Goal: Information Seeking & Learning: Understand process/instructions

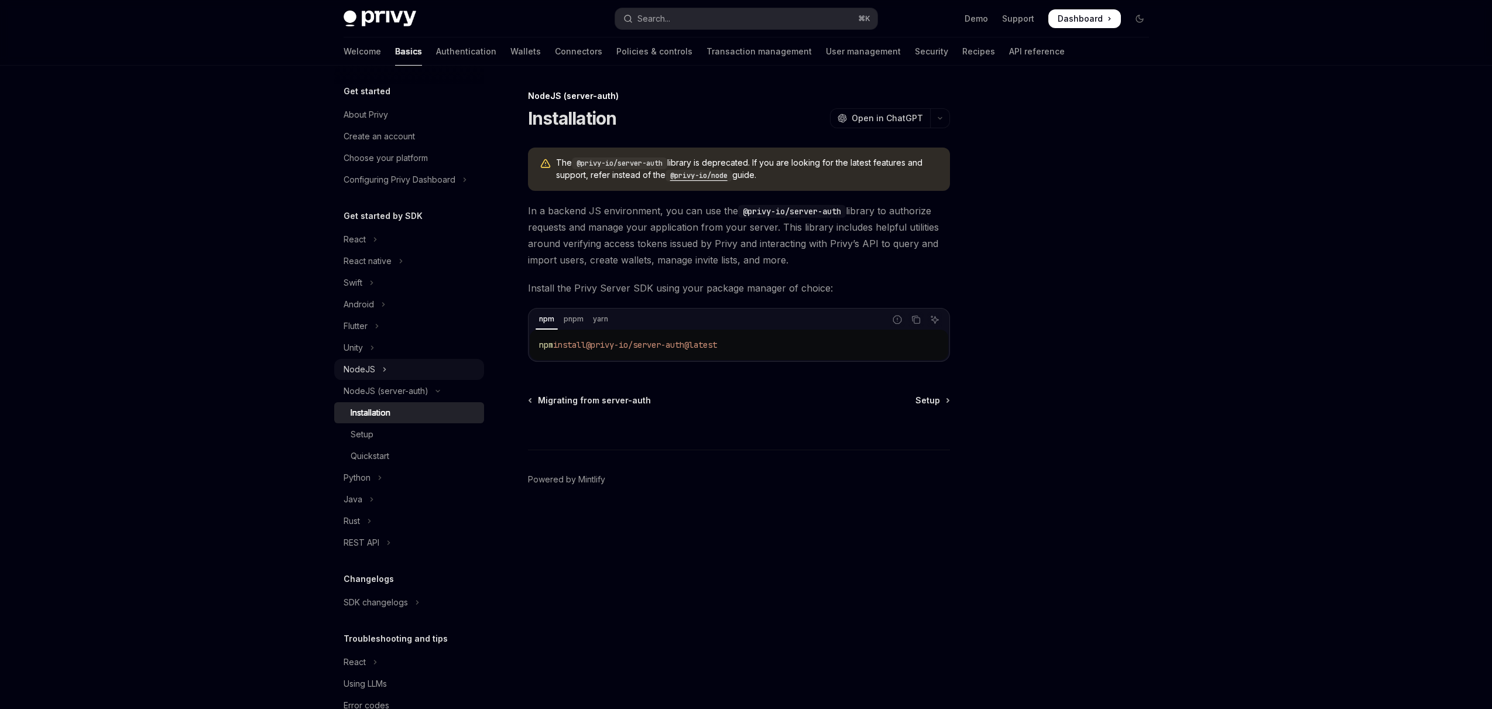
click at [370, 372] on div "NodeJS" at bounding box center [360, 369] width 32 height 14
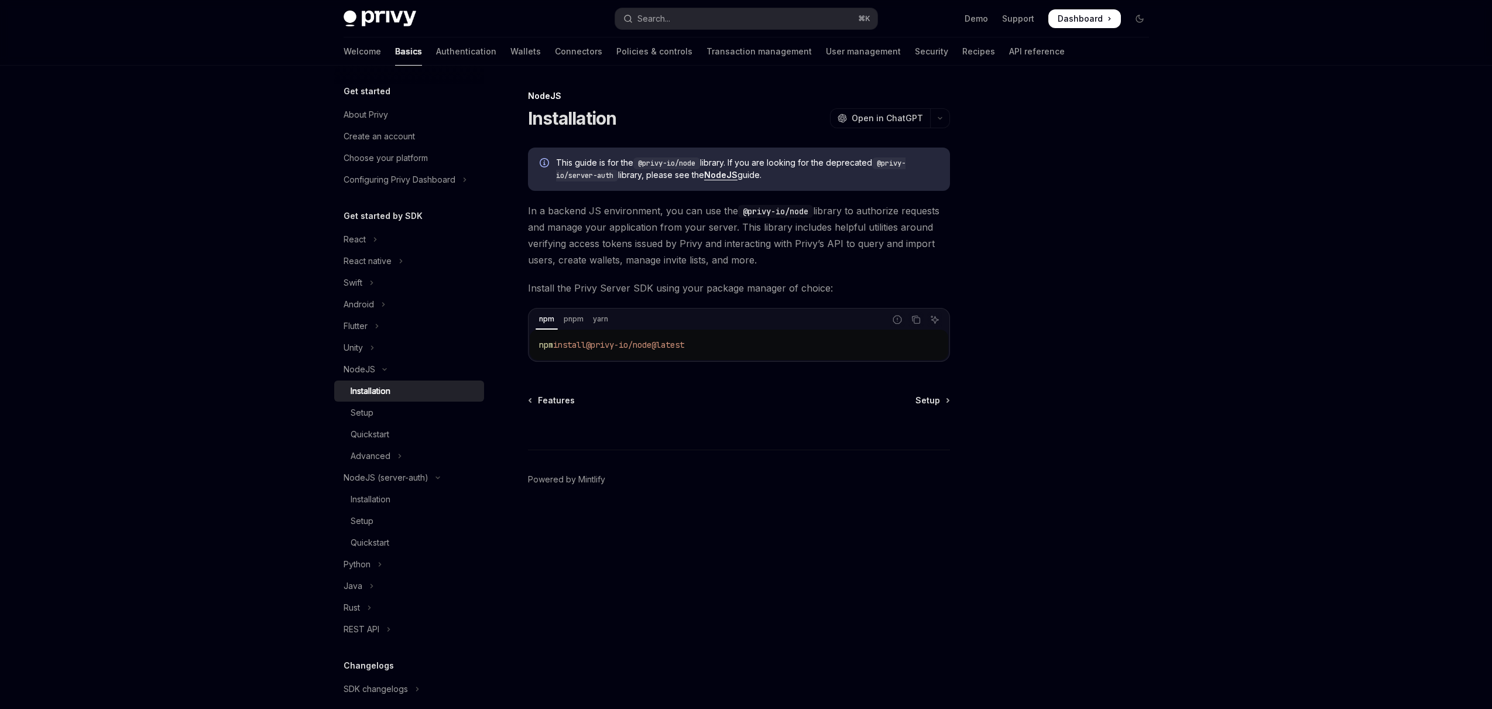
click at [728, 170] on link "NodeJS" at bounding box center [720, 175] width 33 height 11
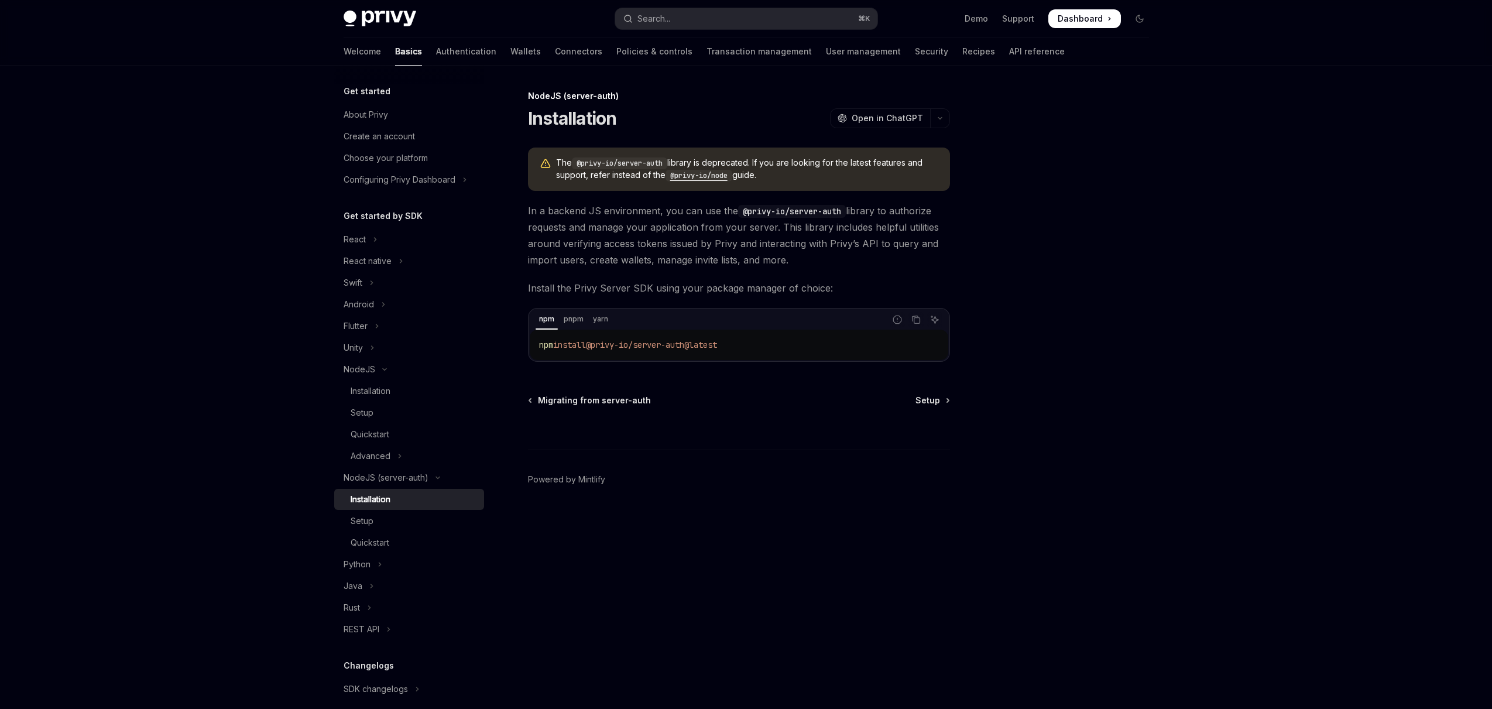
click at [704, 174] on code "@privy-io/node" at bounding box center [698, 176] width 67 height 12
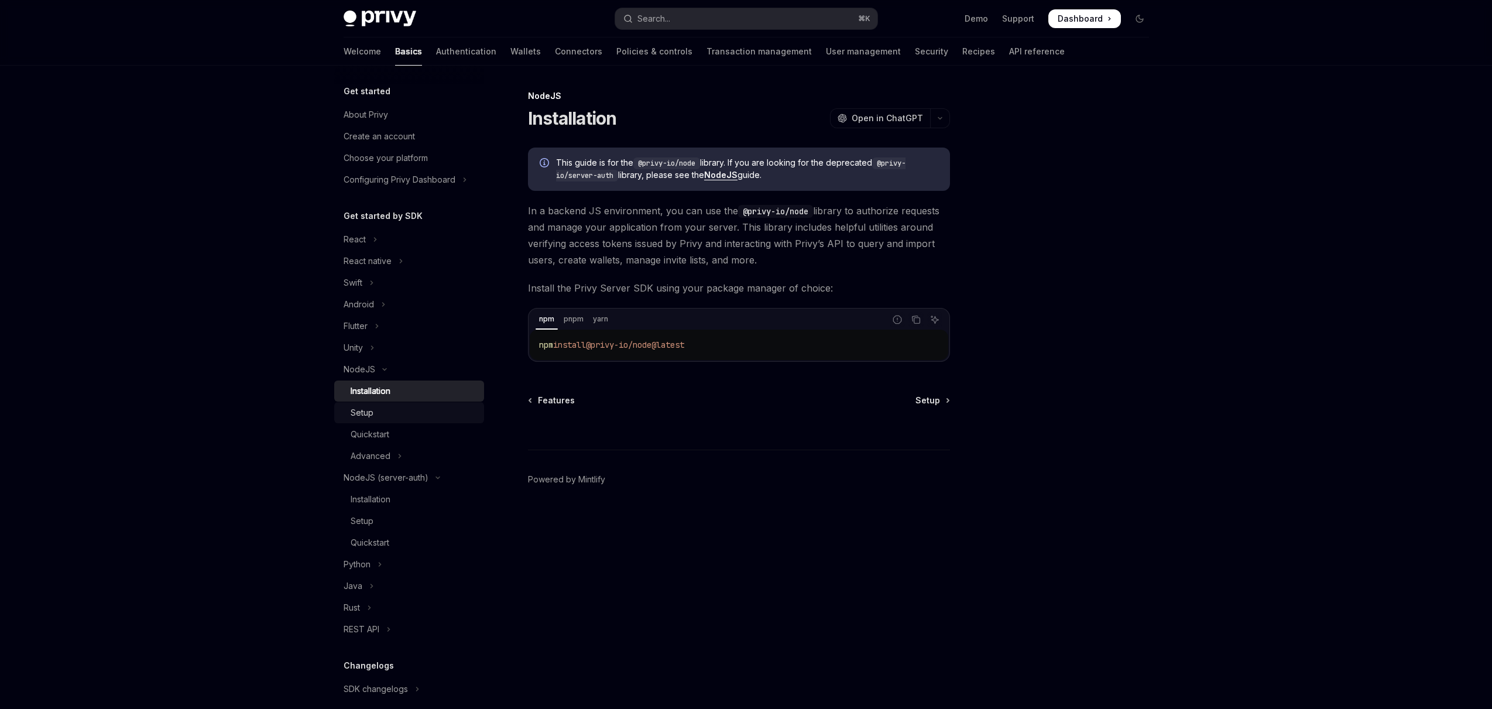
click at [376, 414] on div "Setup" at bounding box center [414, 413] width 126 height 14
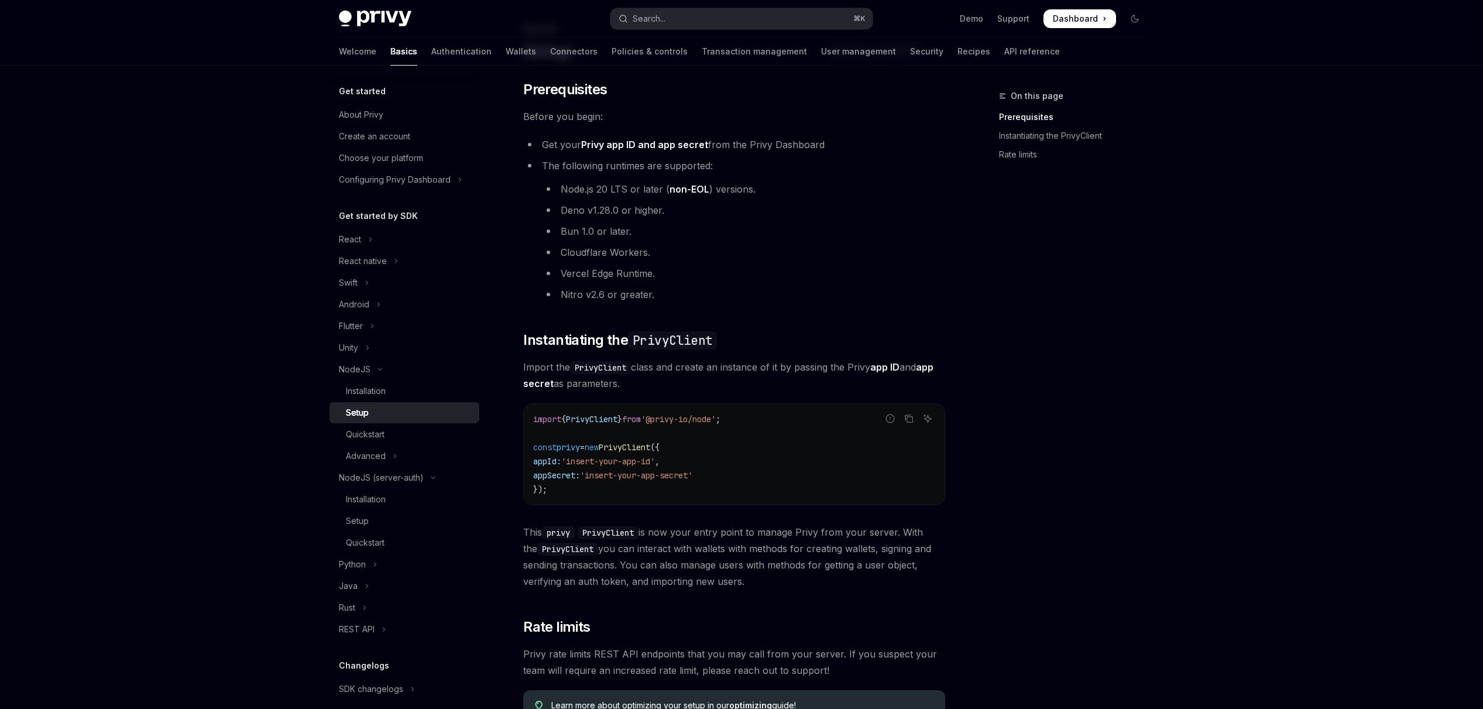
scroll to position [268, 0]
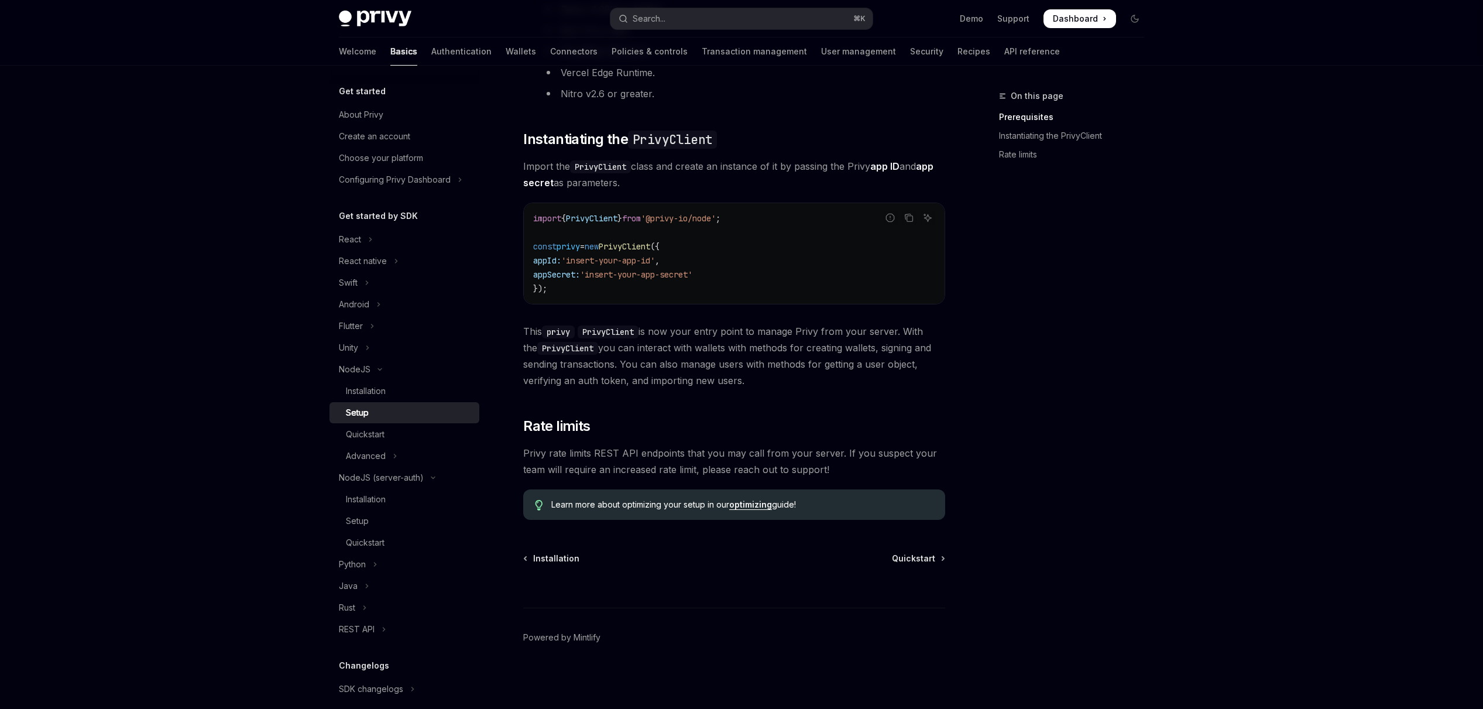
drag, startPoint x: 871, startPoint y: 513, endPoint x: 757, endPoint y: 364, distance: 187.4
click at [757, 364] on div "​ Prerequisites Before you begin: Get your Privy app ID and app secret from the…" at bounding box center [734, 199] width 422 height 640
click at [858, 443] on div "​ Prerequisites Before you begin: Get your Privy app ID and app secret from the…" at bounding box center [734, 199] width 422 height 640
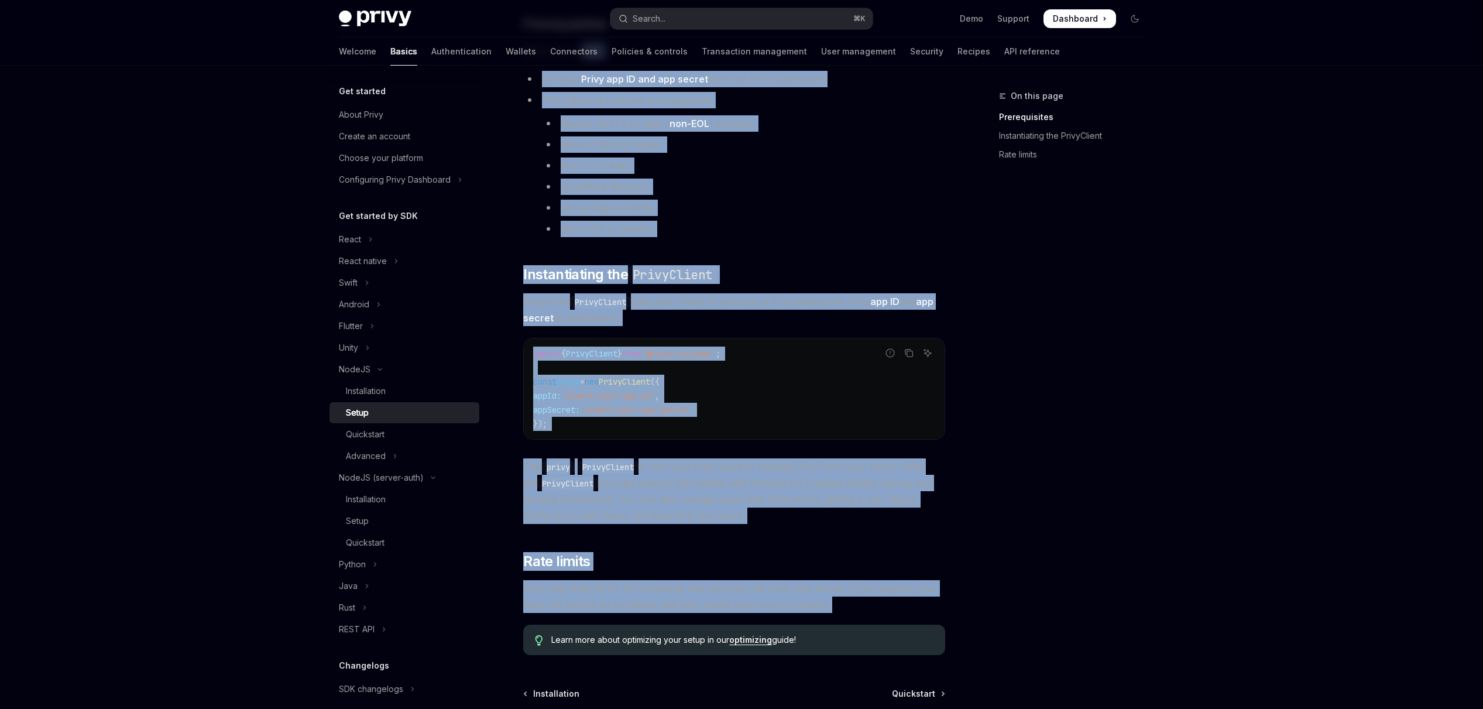
scroll to position [0, 0]
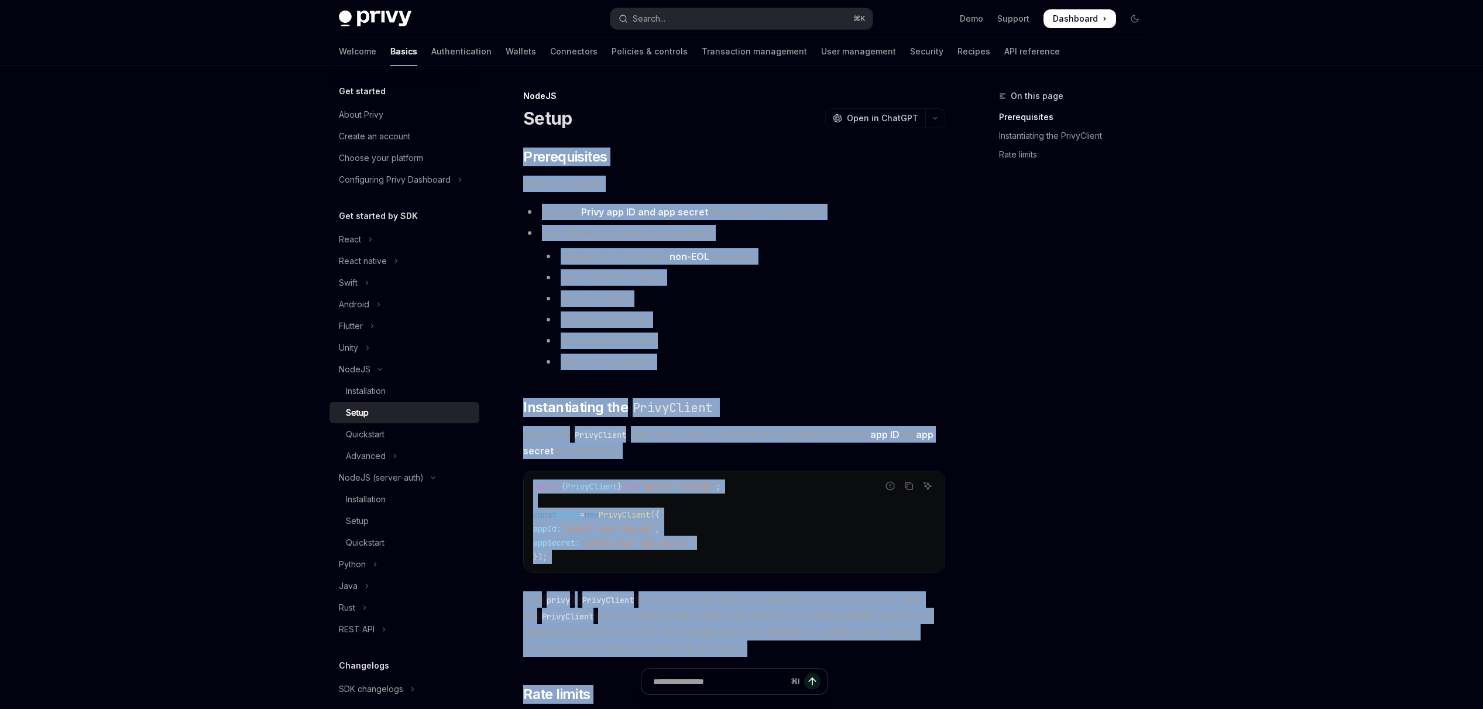
drag, startPoint x: 853, startPoint y: 476, endPoint x: 523, endPoint y: 145, distance: 467.7
click at [523, 145] on div "NodeJS Setup OpenAI Open in ChatGPT OpenAI Open in ChatGPT ​ Prerequisites Befo…" at bounding box center [624, 533] width 646 height 888
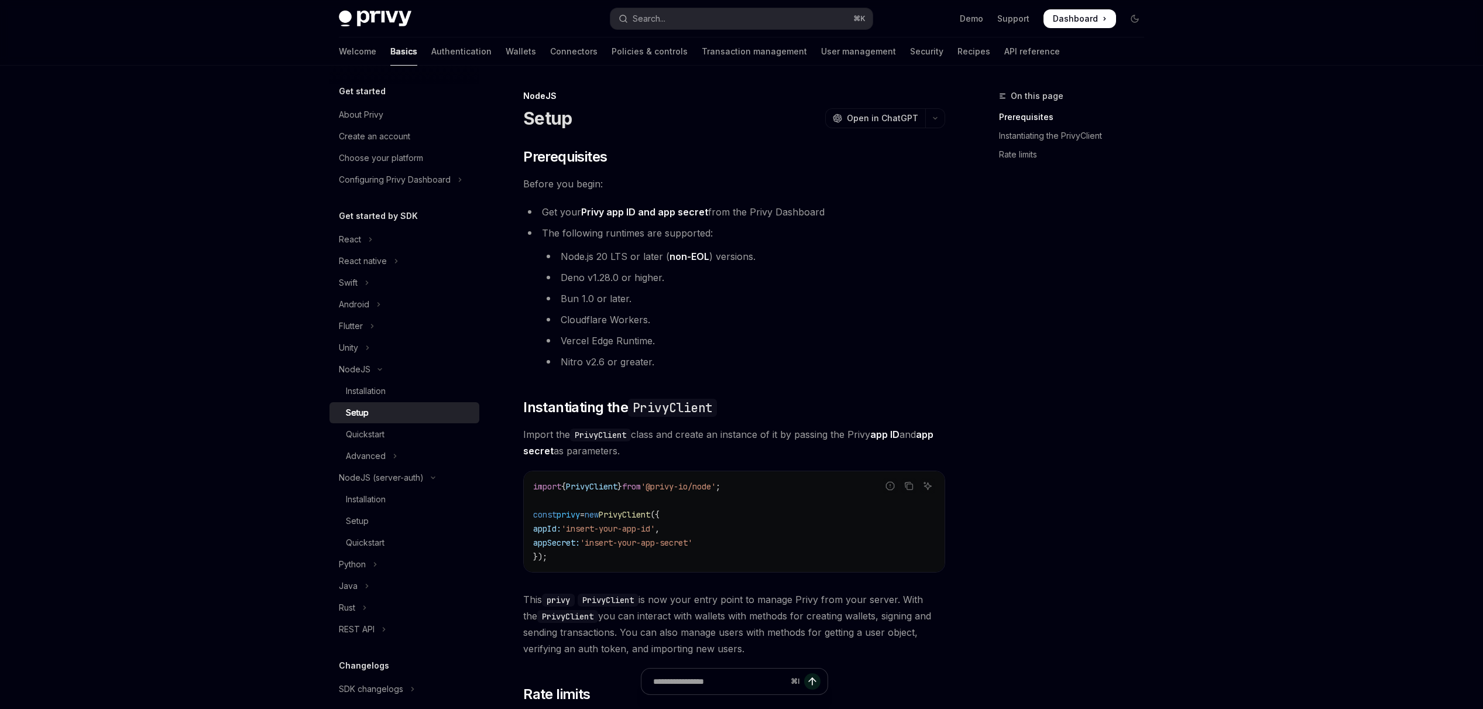
click at [788, 391] on div "​ Prerequisites Before you begin: Get your Privy app ID and app secret from the…" at bounding box center [734, 467] width 422 height 640
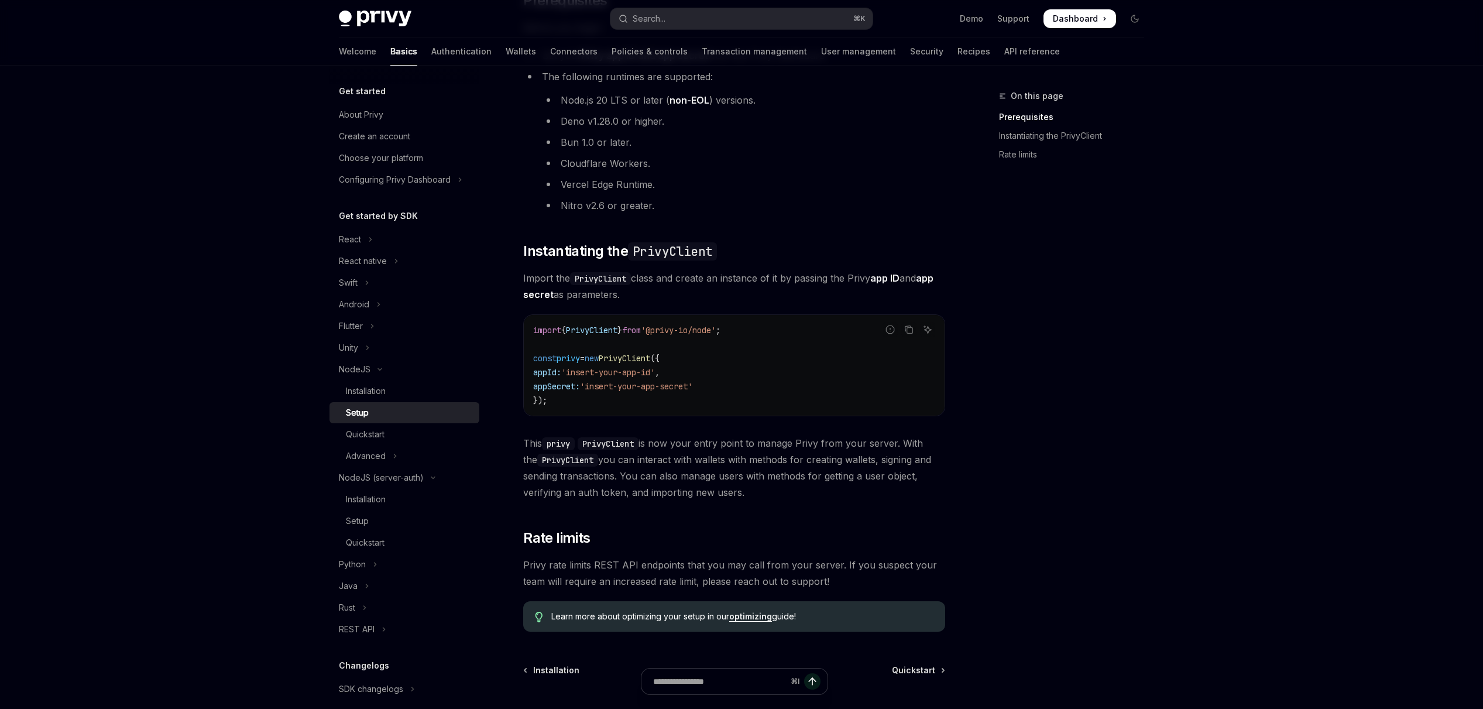
scroll to position [193, 0]
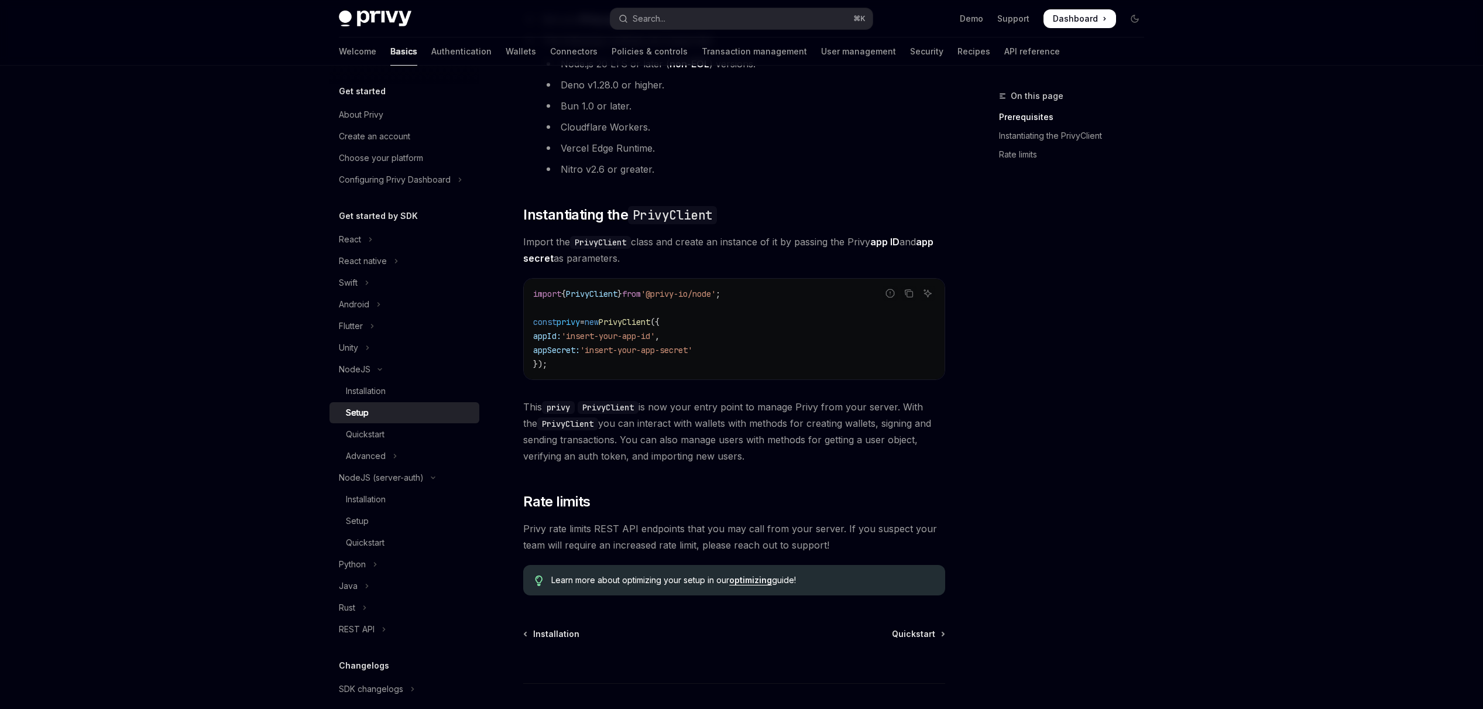
click at [686, 459] on span "This privy PrivyClient is now your entry point to manage Privy from your server…" at bounding box center [734, 432] width 422 height 66
click at [748, 579] on link "optimizing" at bounding box center [750, 580] width 43 height 11
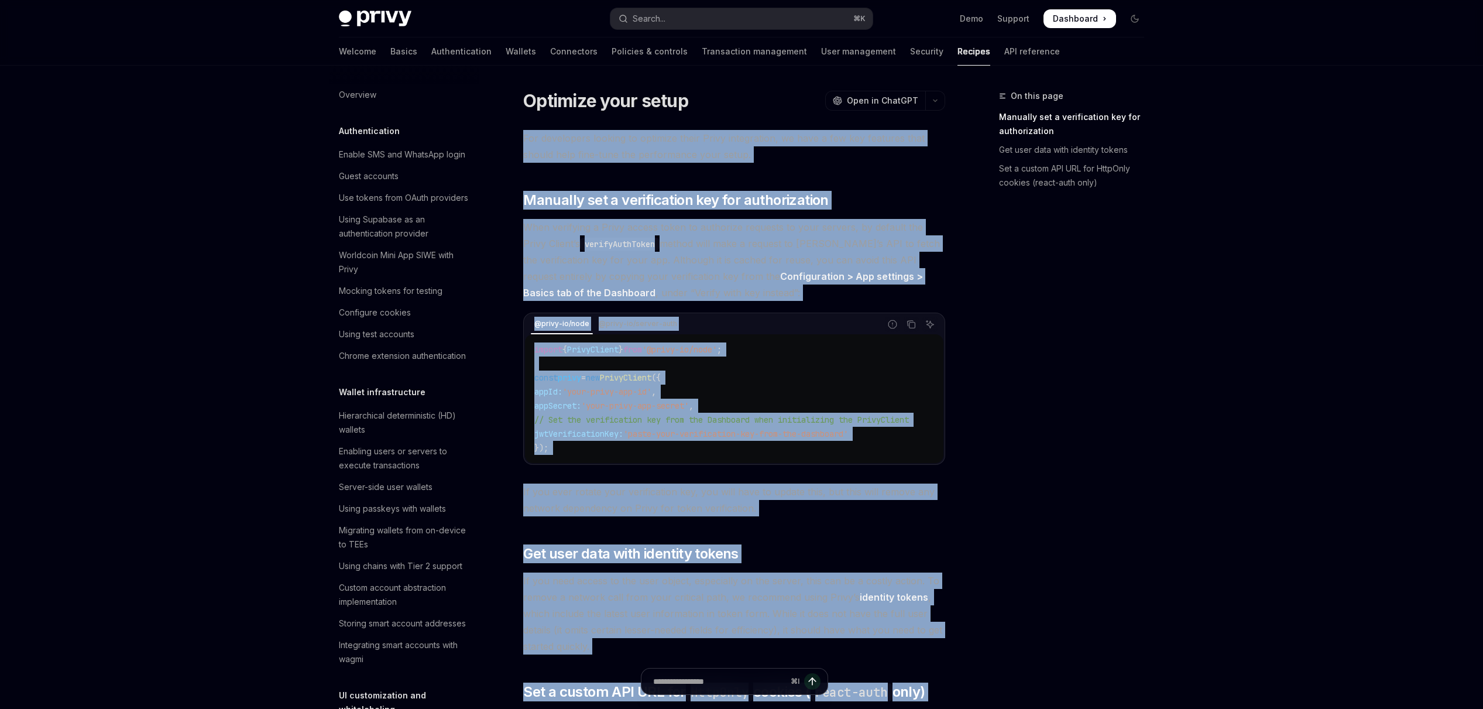
drag, startPoint x: 829, startPoint y: 525, endPoint x: 524, endPoint y: 129, distance: 499.9
click at [524, 130] on div "For developers looking to optimize their Privy integration, we have a few key f…" at bounding box center [734, 573] width 422 height 886
copy div "Lor ipsumdolor sitamet co adipisci elits Doeiu temporincid, ut labo e dol mag a…"
click at [283, 296] on div "Skip to main content Privy Docs home page Search... ⌘ K Demo Support Dashboard …" at bounding box center [741, 596] width 1483 height 1193
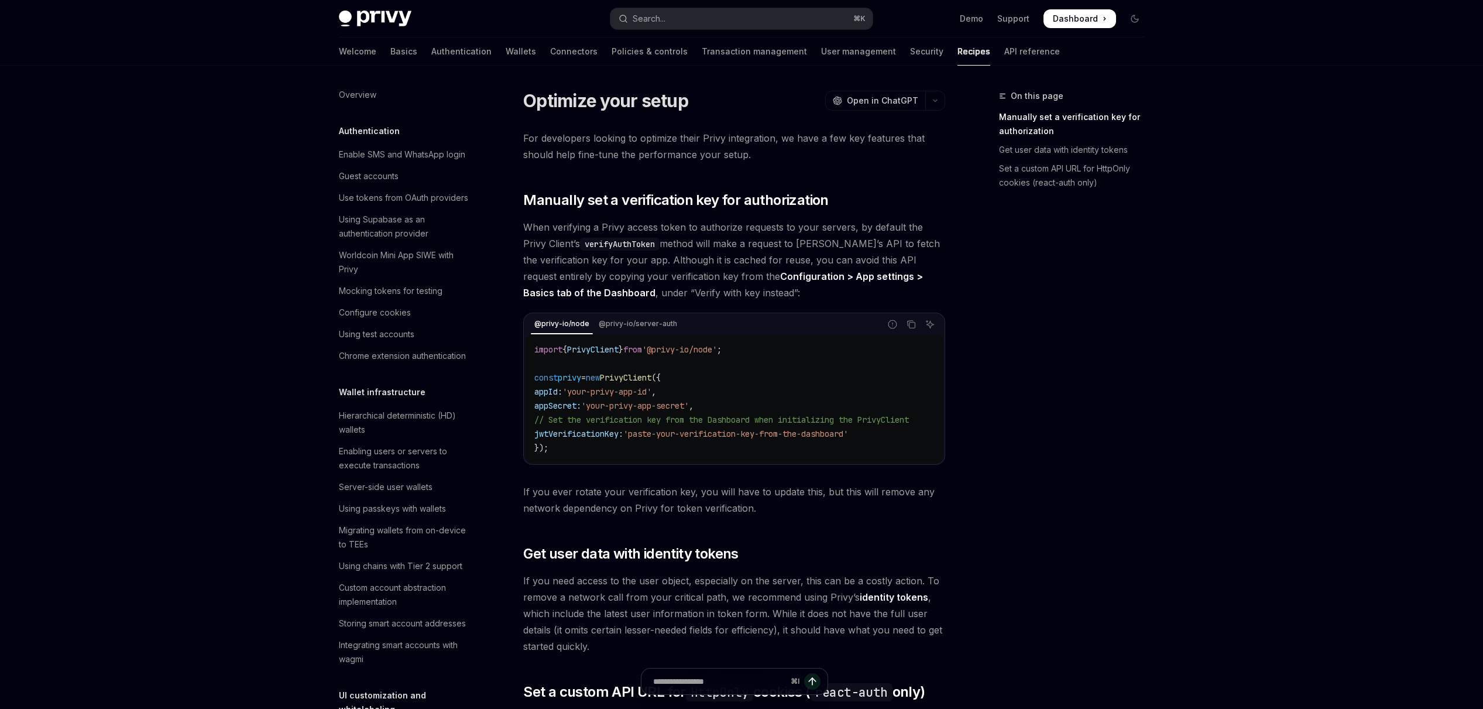
click at [846, 273] on link "Configuration > App settings > Basics tab of the Dashboard" at bounding box center [723, 284] width 400 height 29
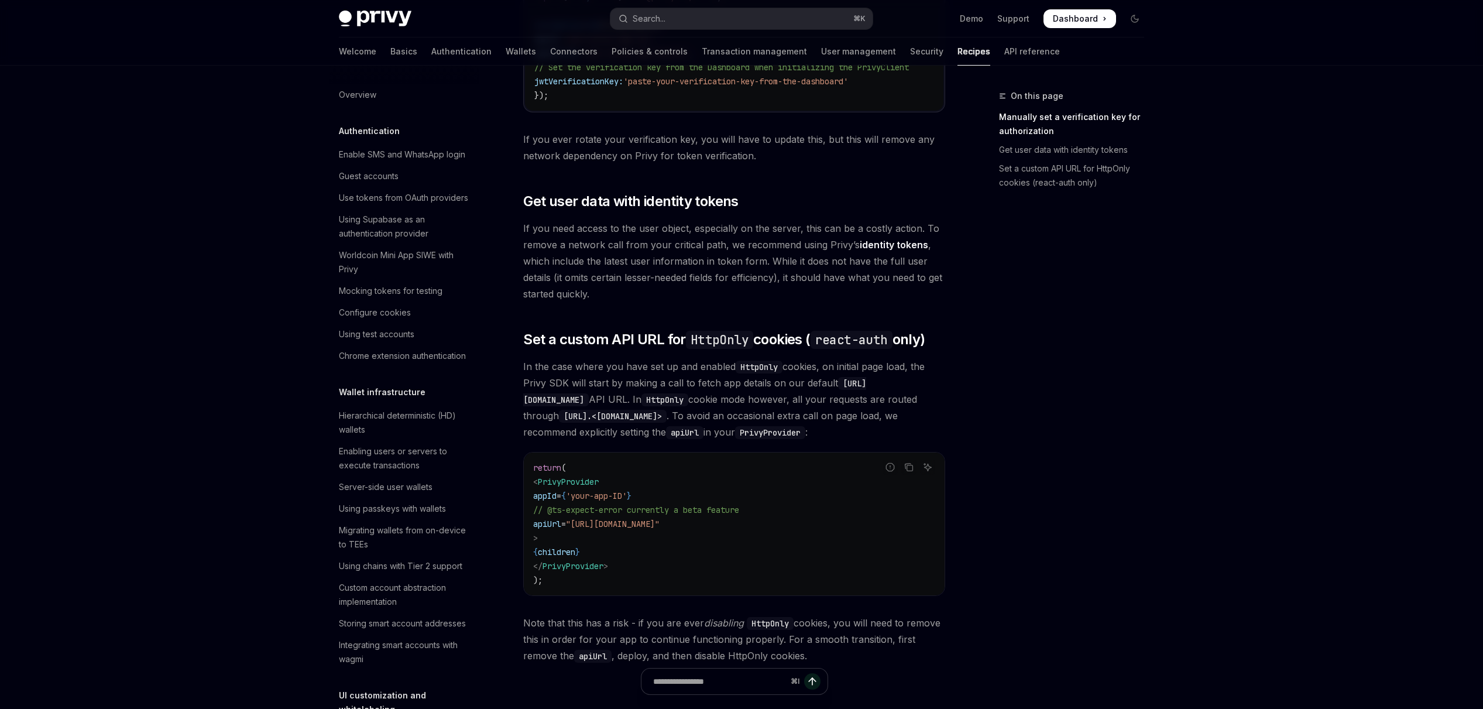
scroll to position [232, 0]
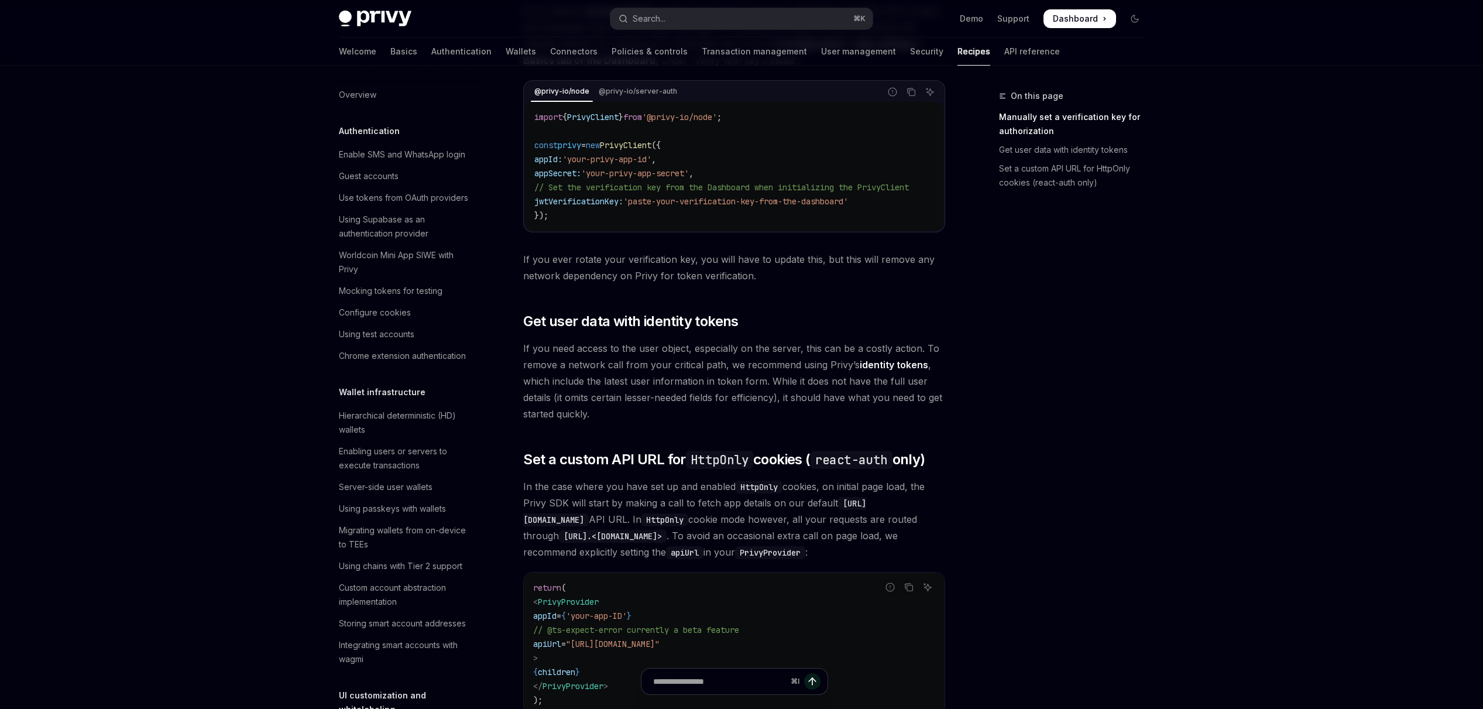
click at [878, 369] on link "identity tokens" at bounding box center [894, 365] width 68 height 12
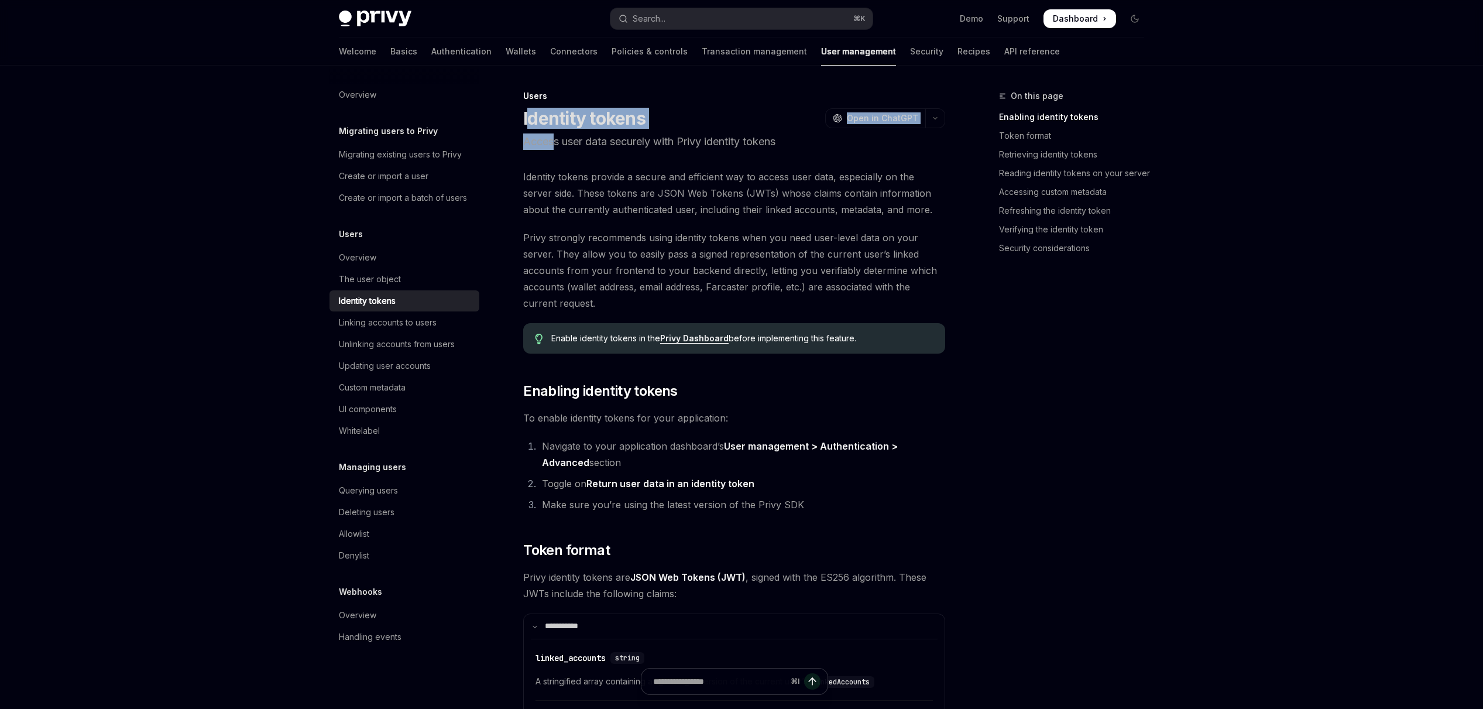
drag, startPoint x: 526, startPoint y: 111, endPoint x: 553, endPoint y: 135, distance: 36.1
click at [553, 135] on header "Users Identity tokens OpenAI Open in ChatGPT Access user data securely with Pri…" at bounding box center [734, 120] width 422 height 60
click at [541, 127] on h1 "Identity tokens" at bounding box center [584, 118] width 122 height 21
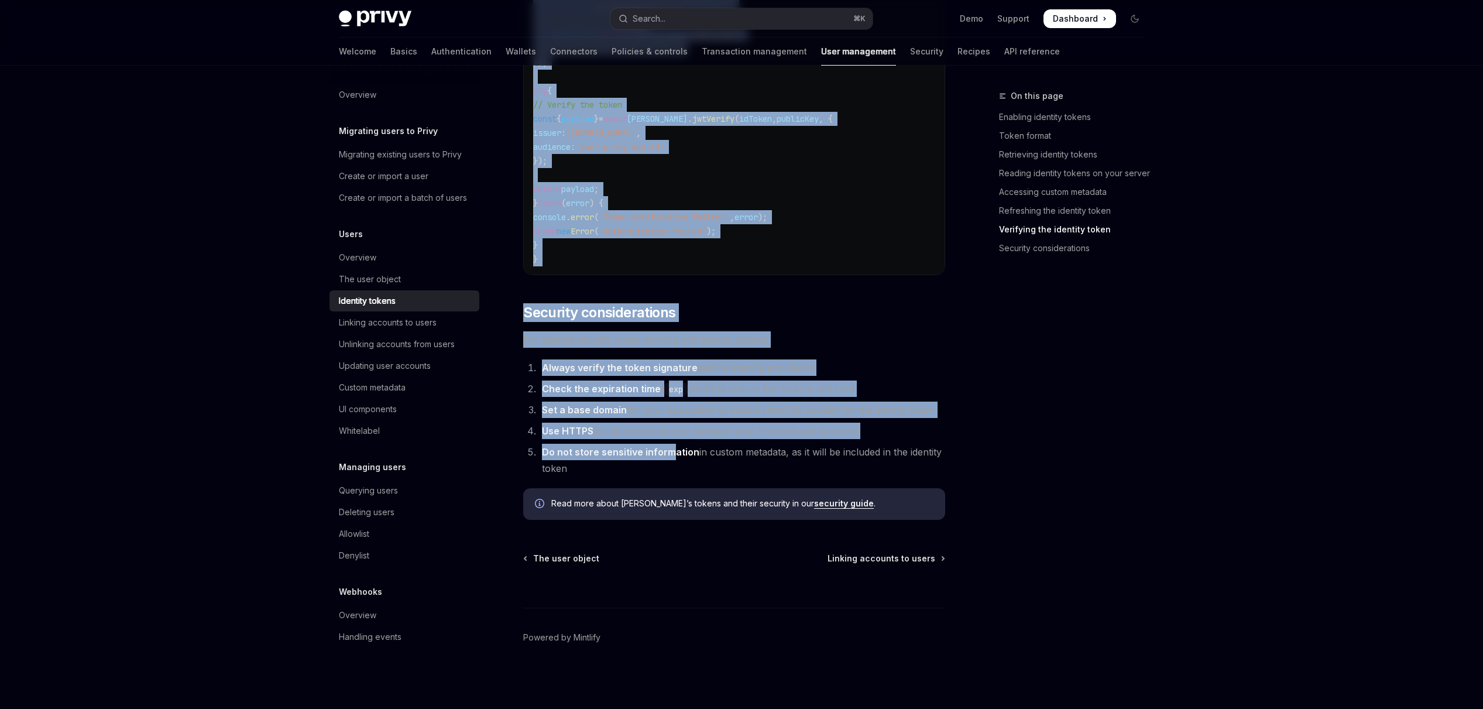
scroll to position [3715, 0]
drag, startPoint x: 524, startPoint y: 115, endPoint x: 681, endPoint y: 464, distance: 382.5
copy div "Loremips dolors AmetCO Adip el SeddOEI Tempor inci utla etdolore magn Aliqu eni…"
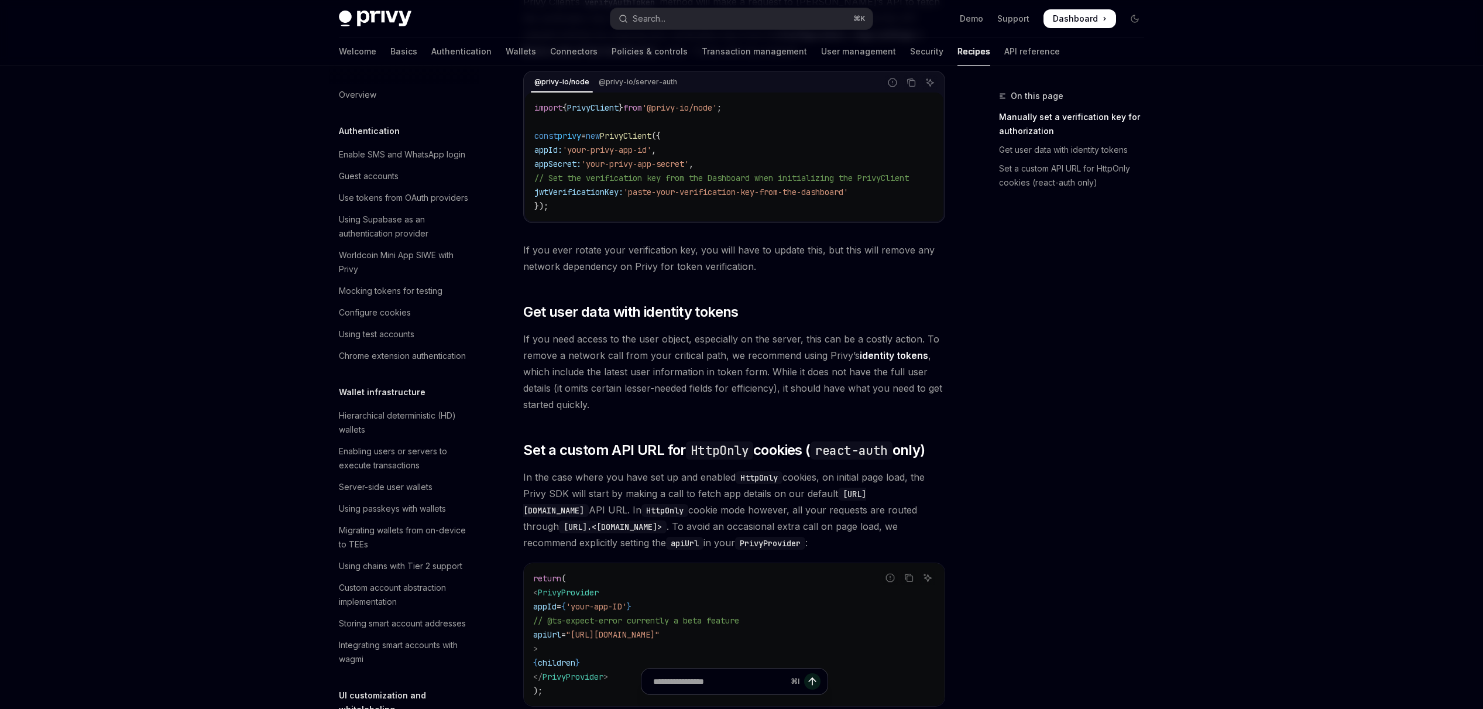
scroll to position [232, 0]
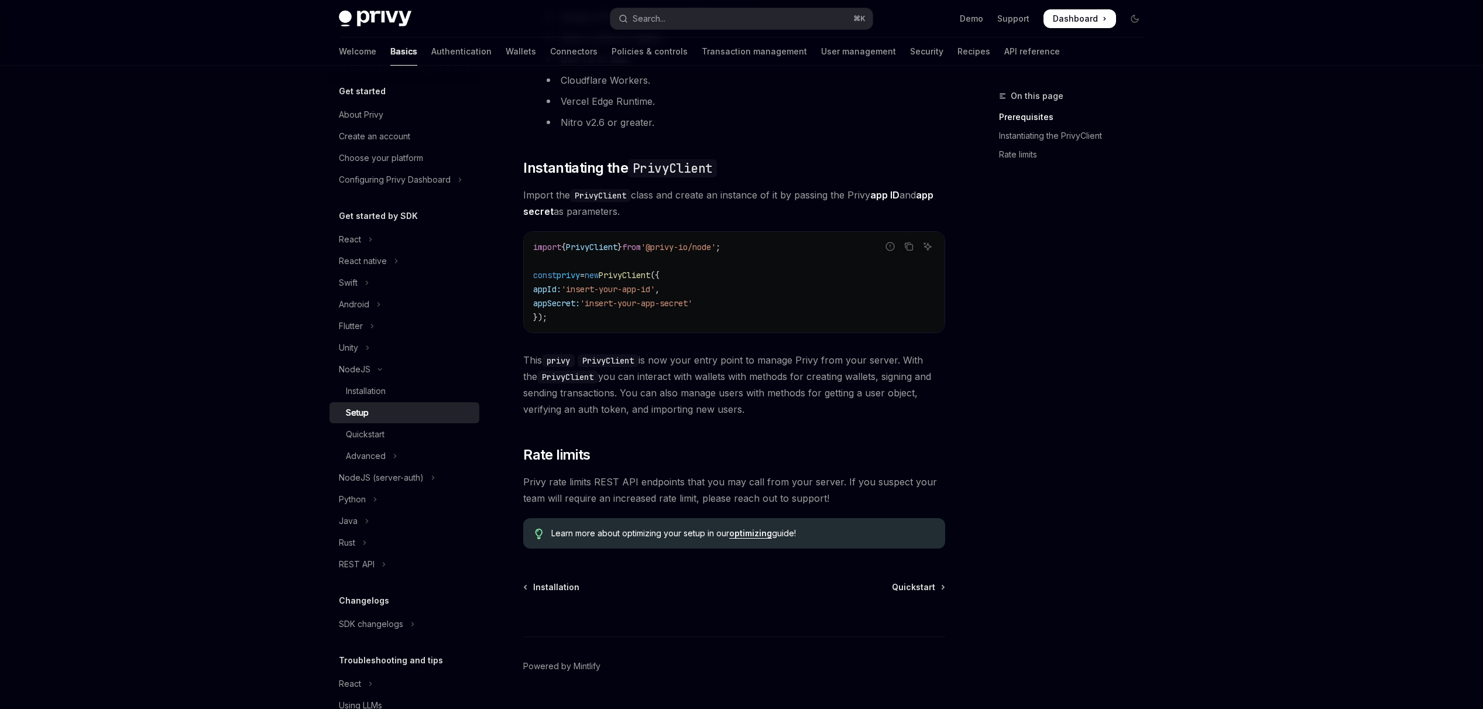
scroll to position [268, 0]
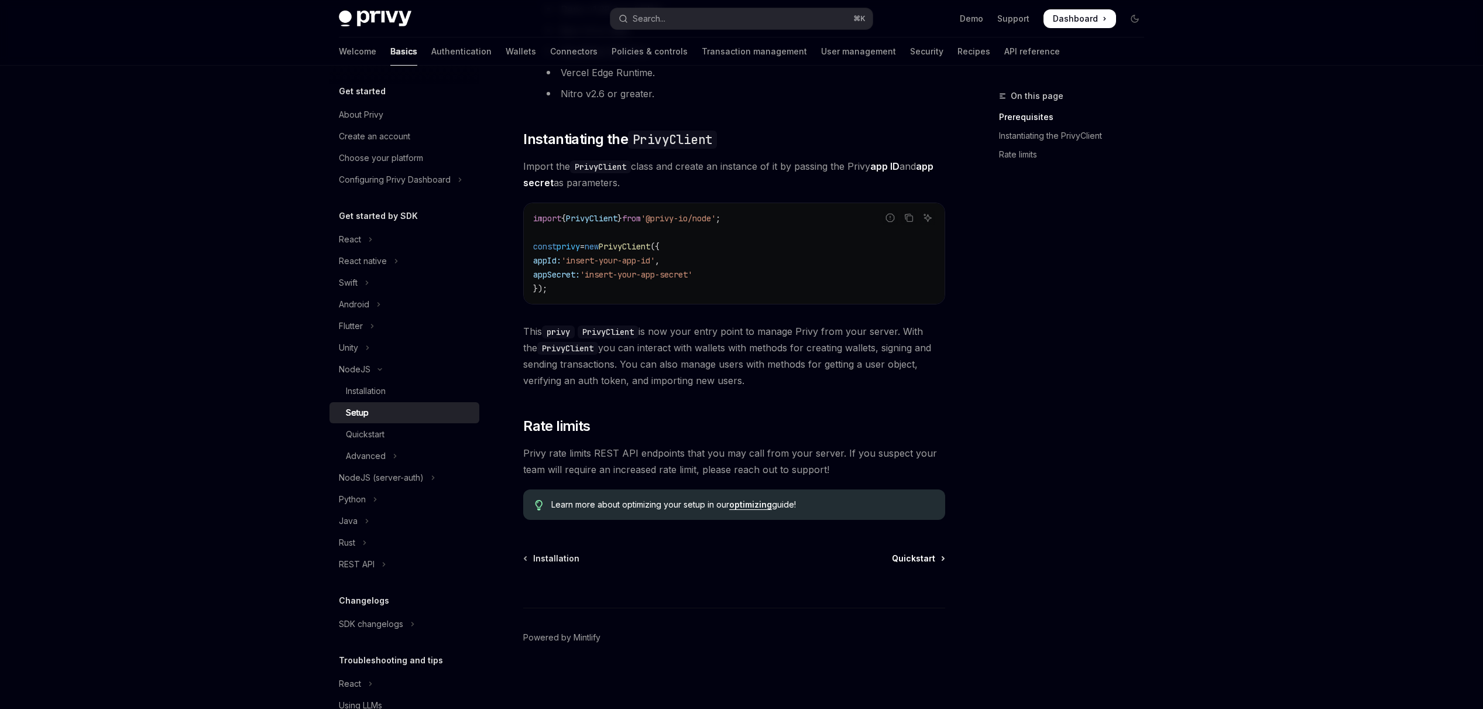
click at [922, 557] on span "Quickstart" at bounding box center [913, 559] width 43 height 12
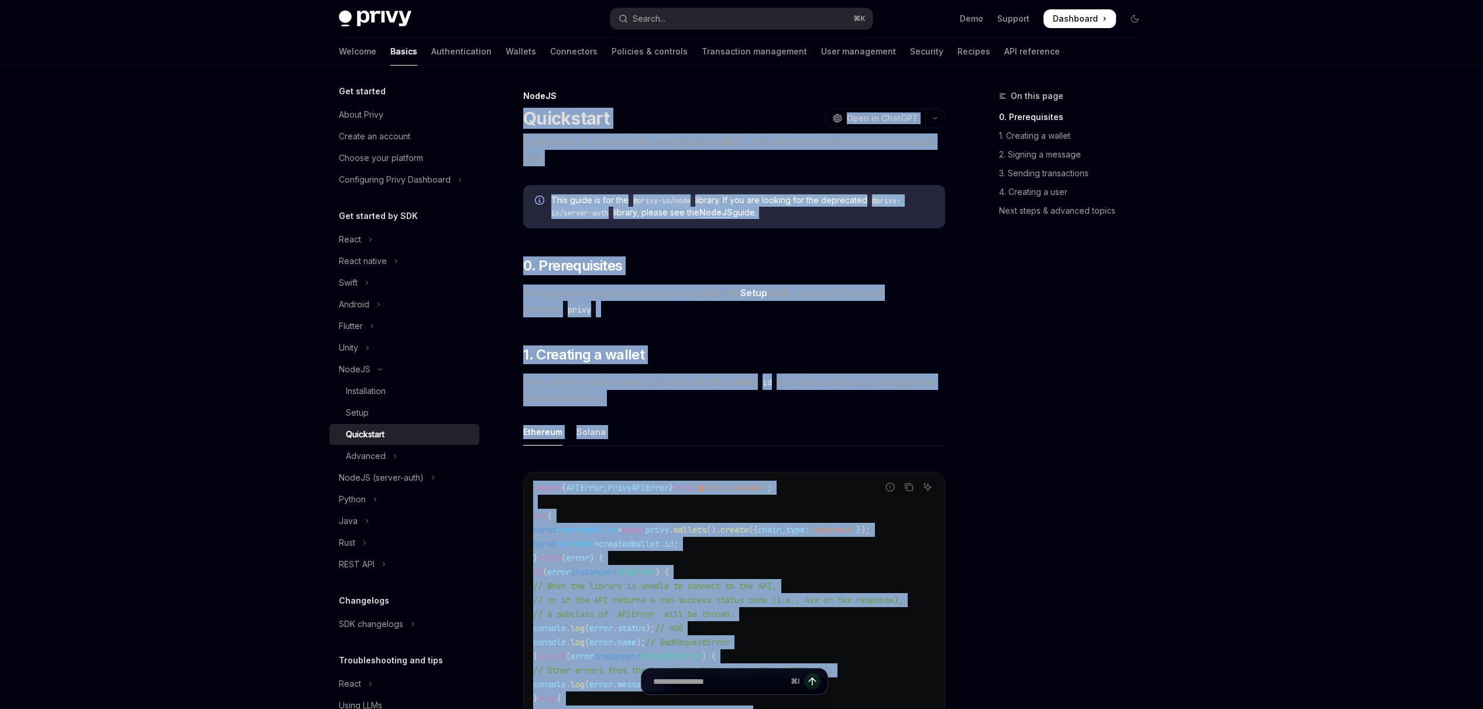
drag, startPoint x: 853, startPoint y: 512, endPoint x: 524, endPoint y: 122, distance: 509.2
copy div "Loremipsum DoloRS Amet co AdipISC Elits doe te incidi utlab, etdolore magnaal, …"
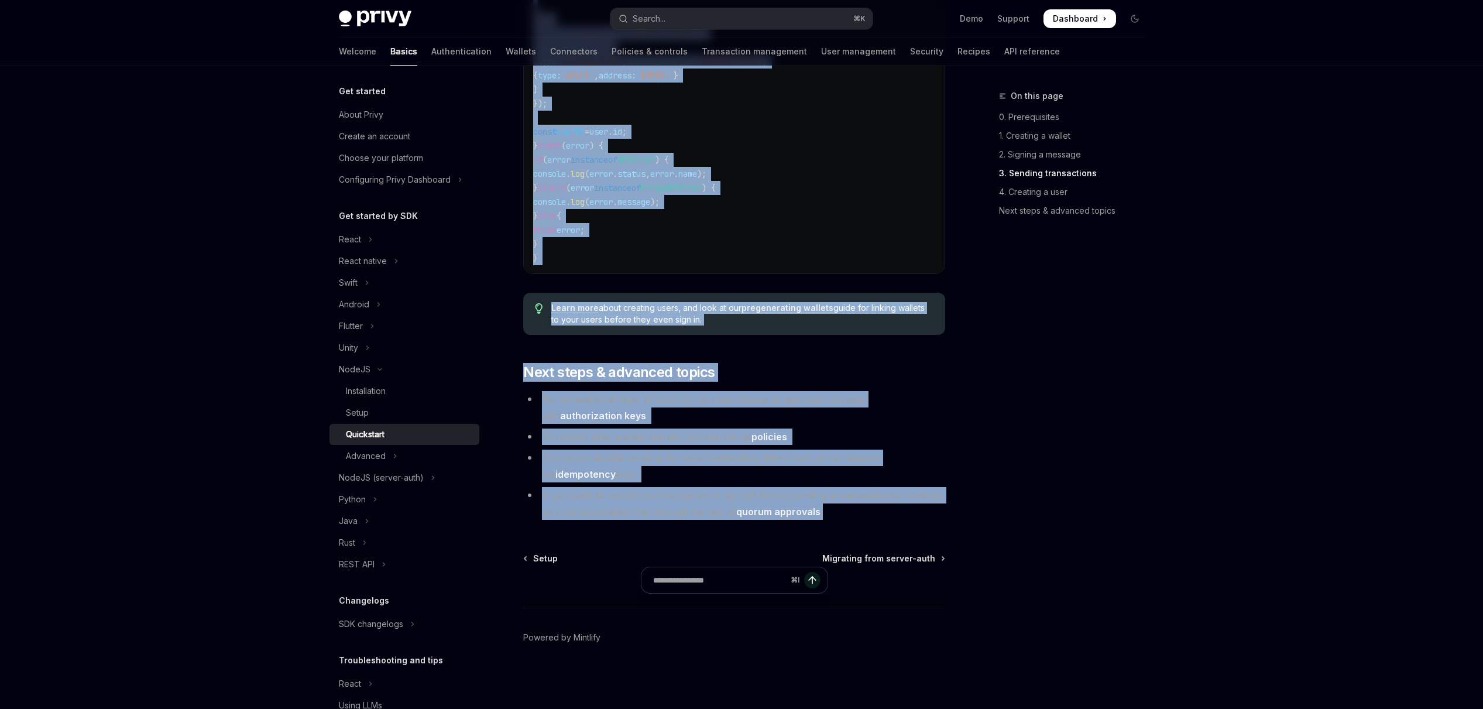
scroll to position [2283, 0]
click at [884, 560] on span "Migrating from server-auth" at bounding box center [878, 559] width 113 height 12
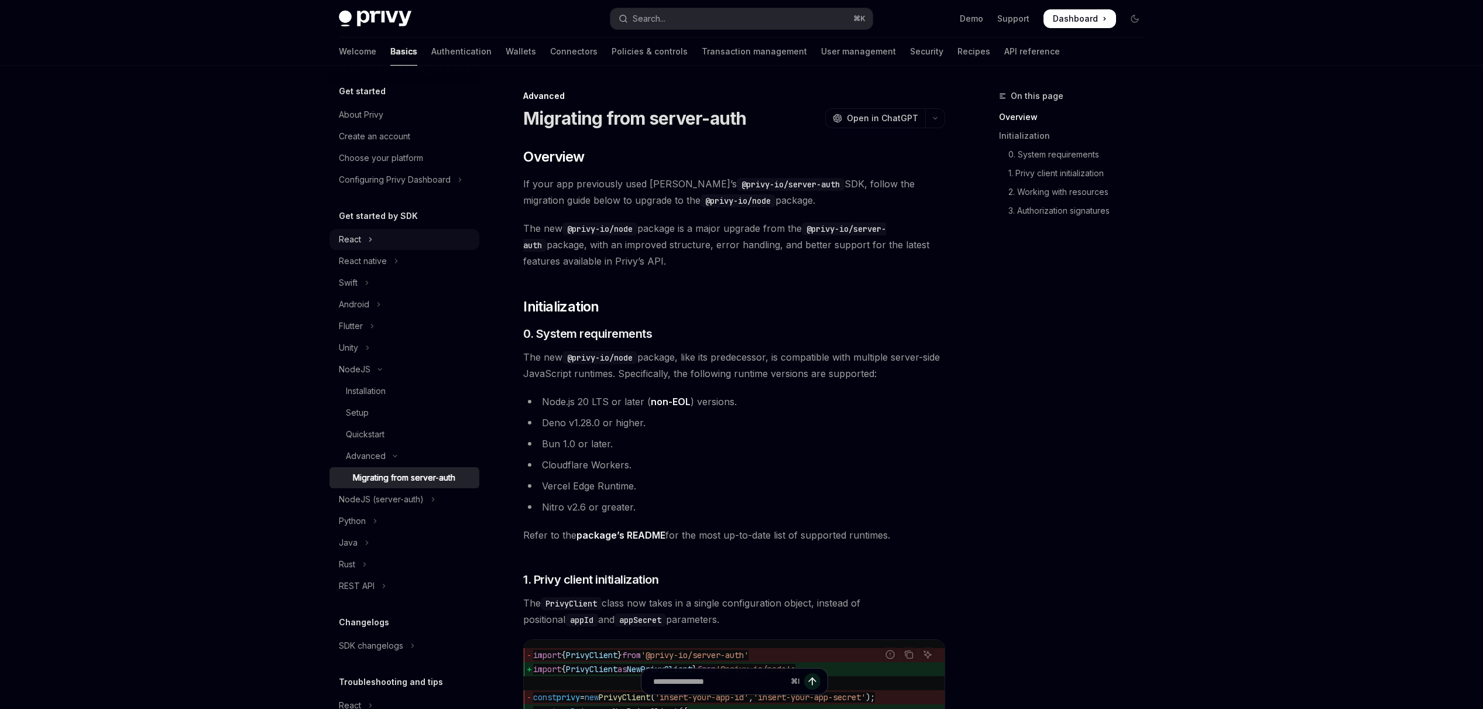
click at [359, 242] on div "React" at bounding box center [350, 239] width 22 height 14
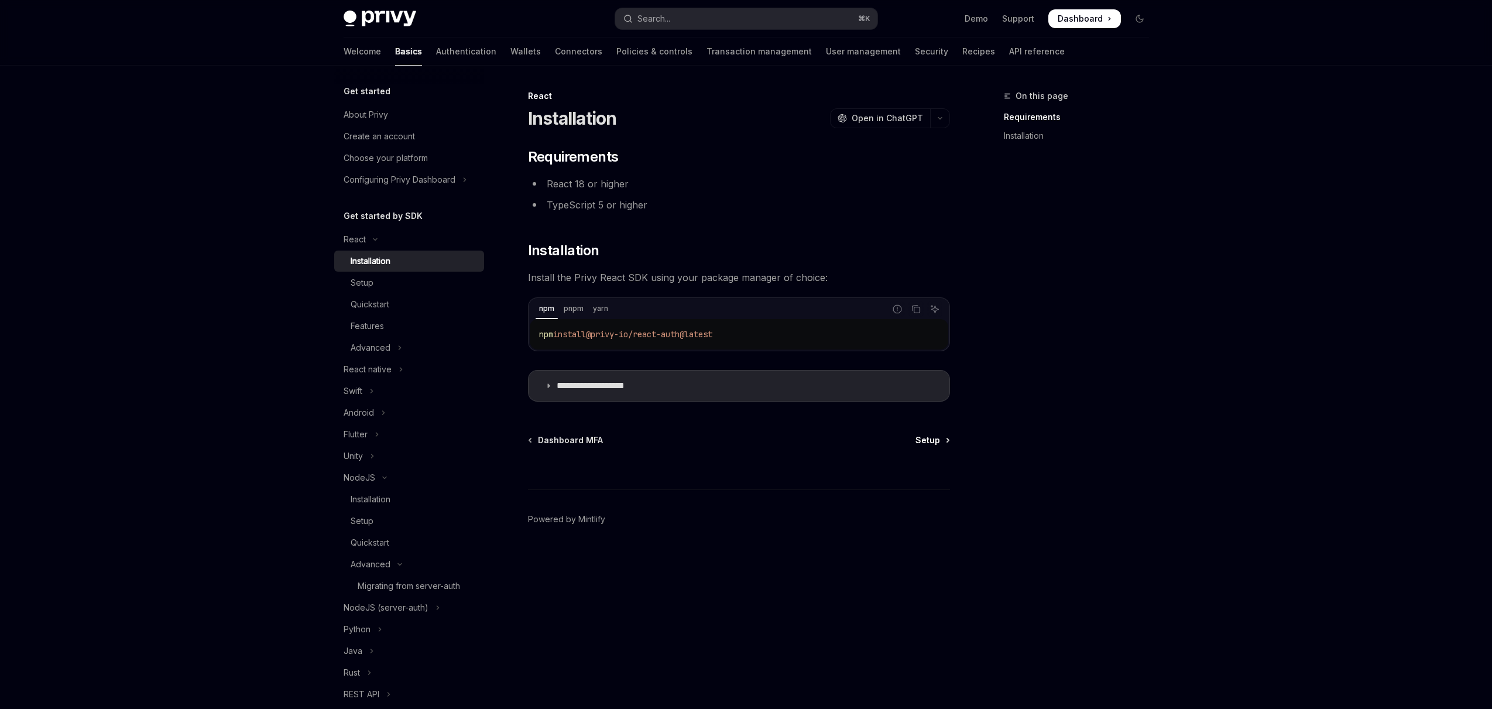
click at [929, 441] on span "Setup" at bounding box center [927, 440] width 25 height 12
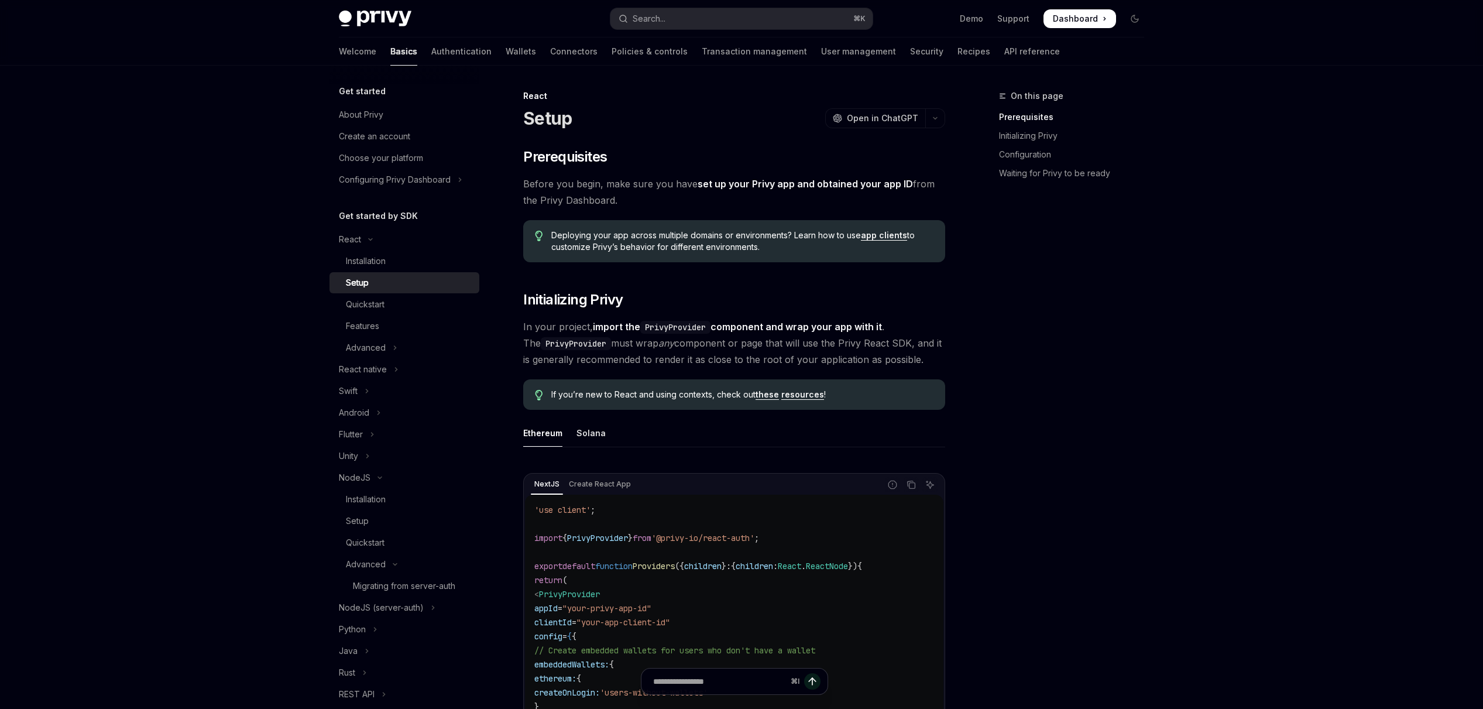
type textarea "*"
